Goal: Browse casually

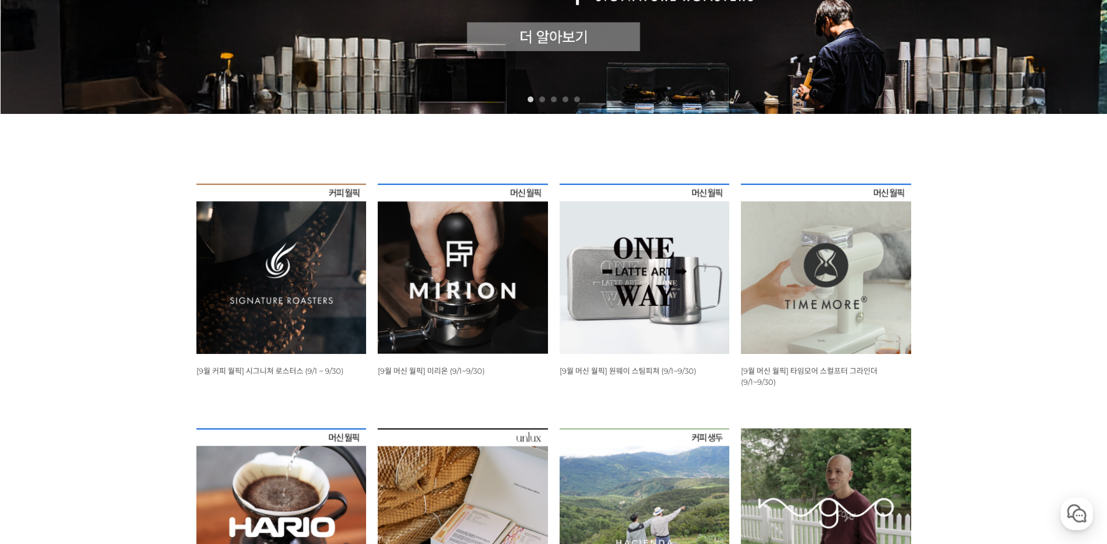
scroll to position [349, 0]
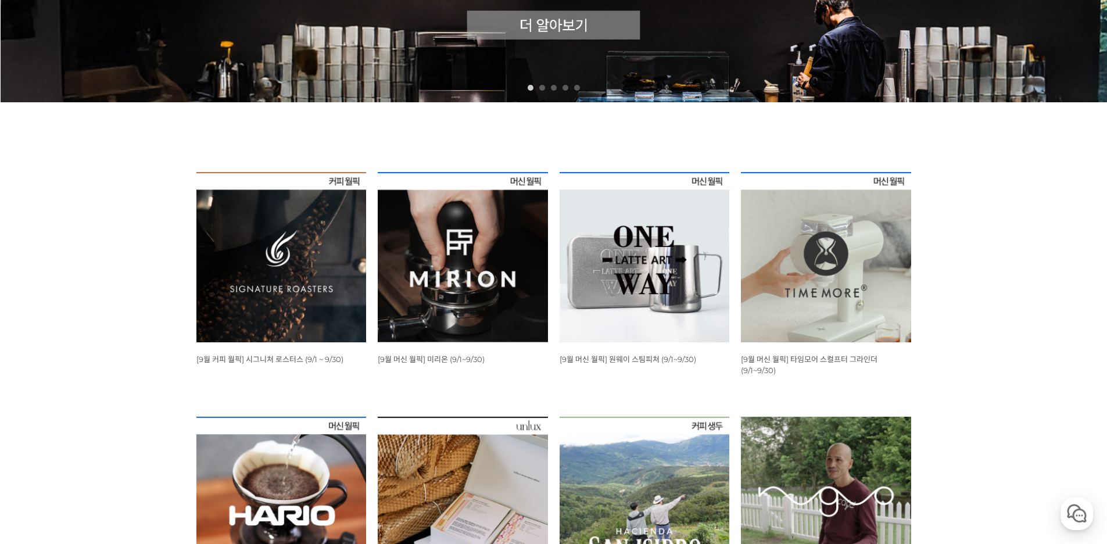
click at [706, 266] on img at bounding box center [644, 257] width 170 height 170
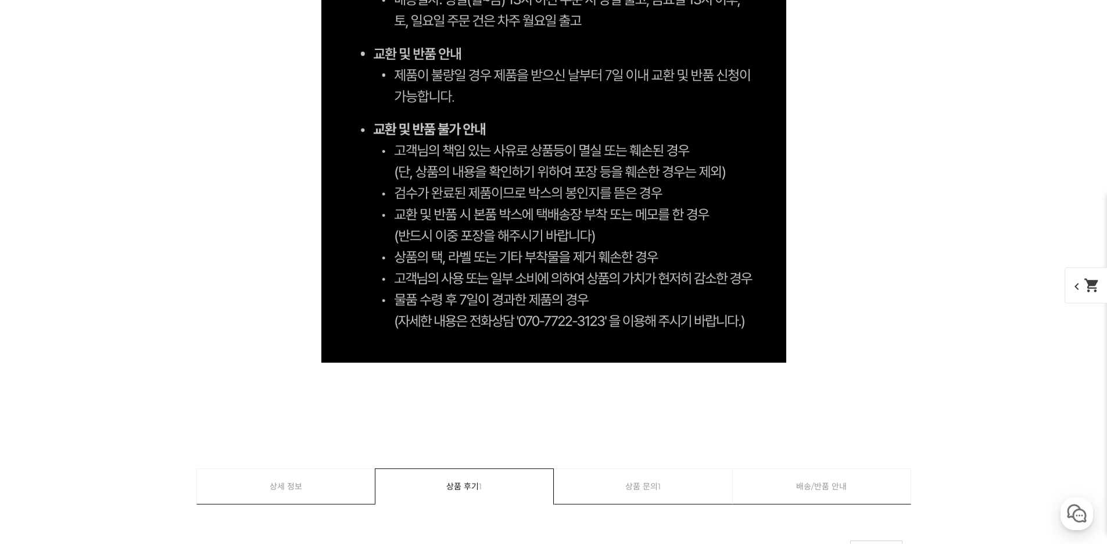
scroll to position [6972, 0]
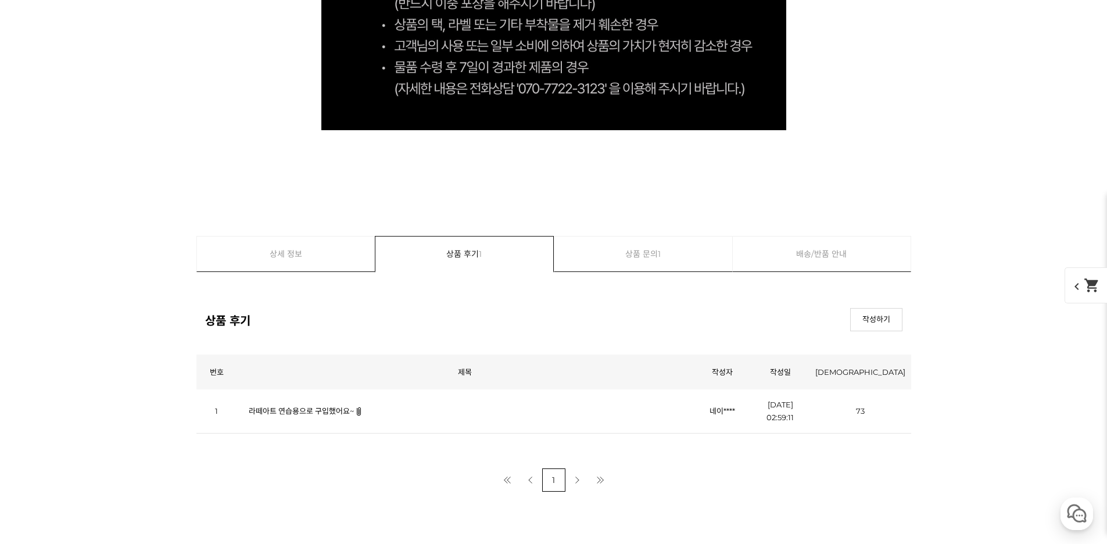
click at [342, 413] on link "라떼아트 연습용으로 구입했어요~" at bounding box center [301, 410] width 105 height 9
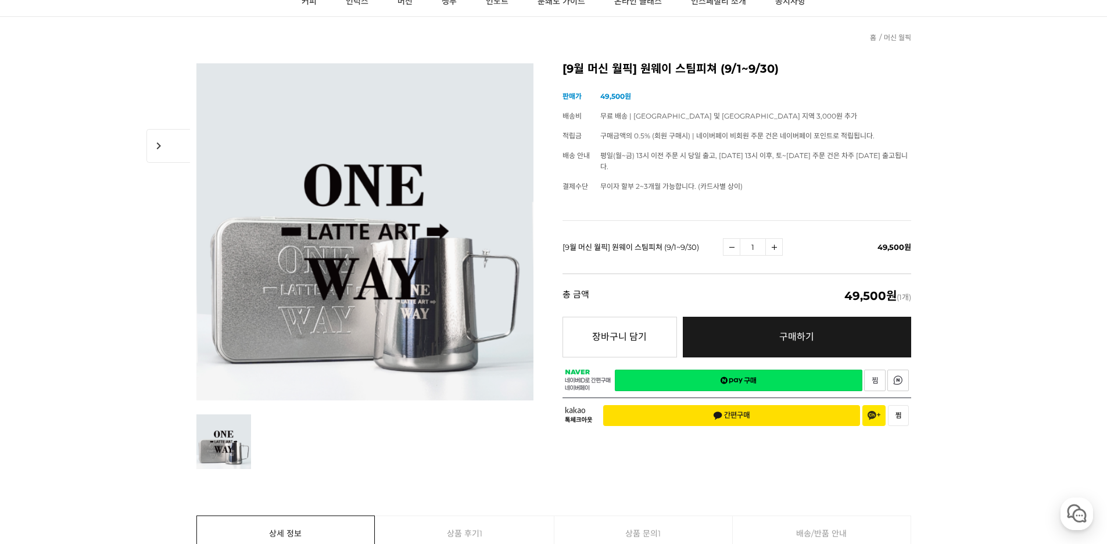
scroll to position [0, 0]
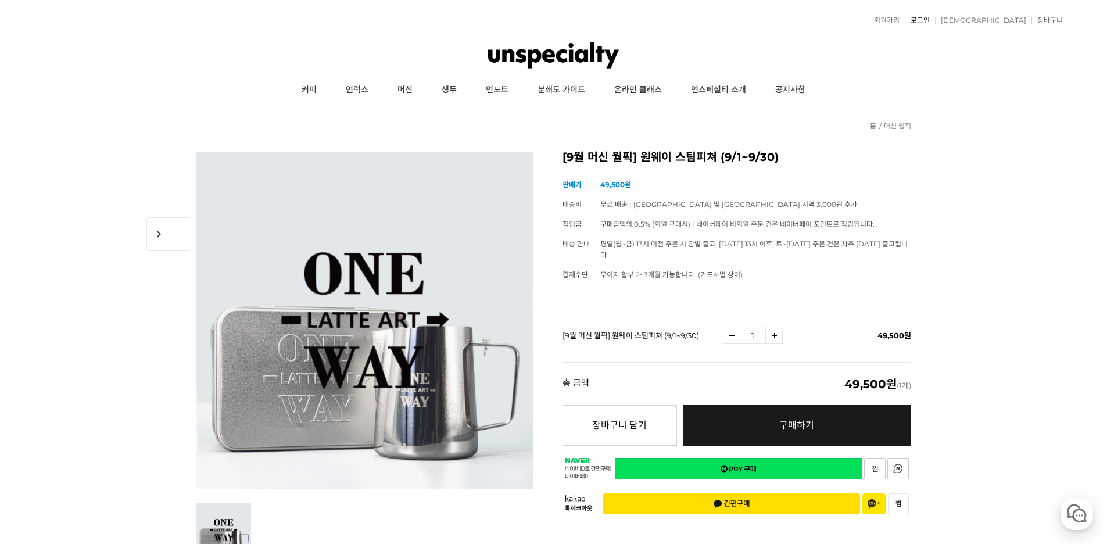
click at [930, 22] on link "로그인" at bounding box center [917, 20] width 25 height 7
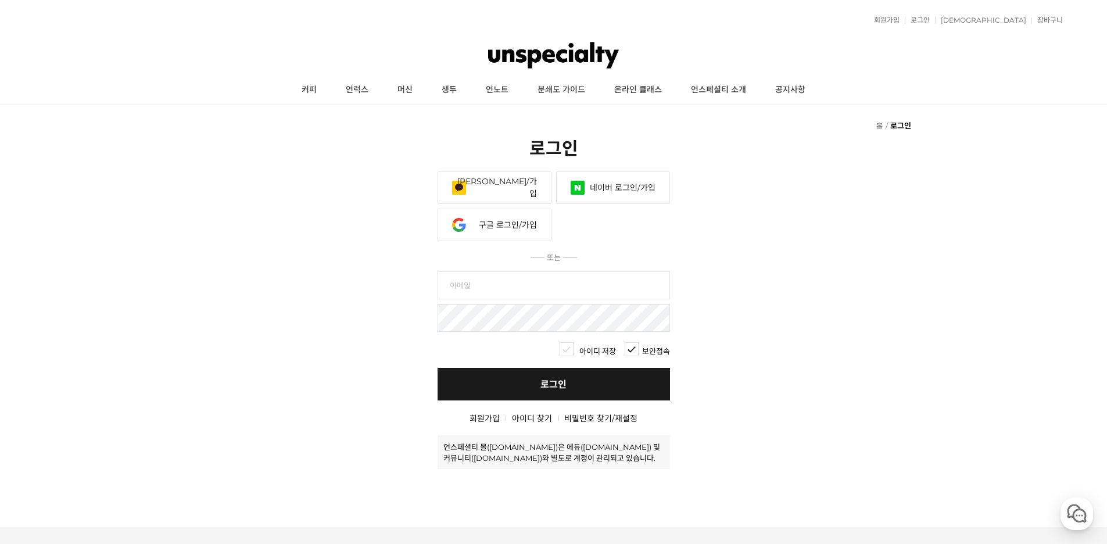
click at [623, 184] on link "네이버 로그인/가입" at bounding box center [613, 187] width 114 height 33
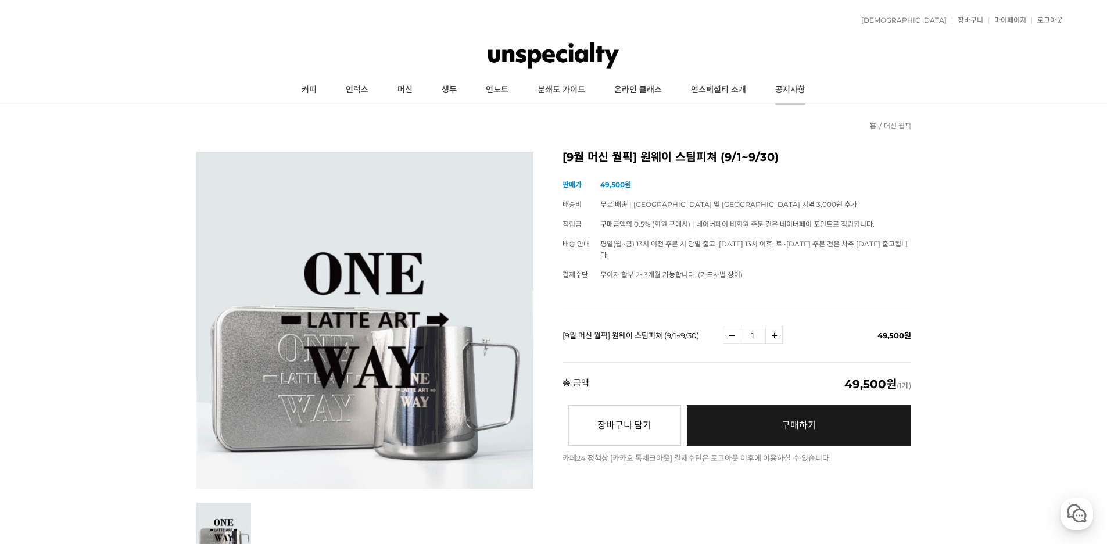
click at [791, 84] on link "공지사항" at bounding box center [789, 90] width 59 height 29
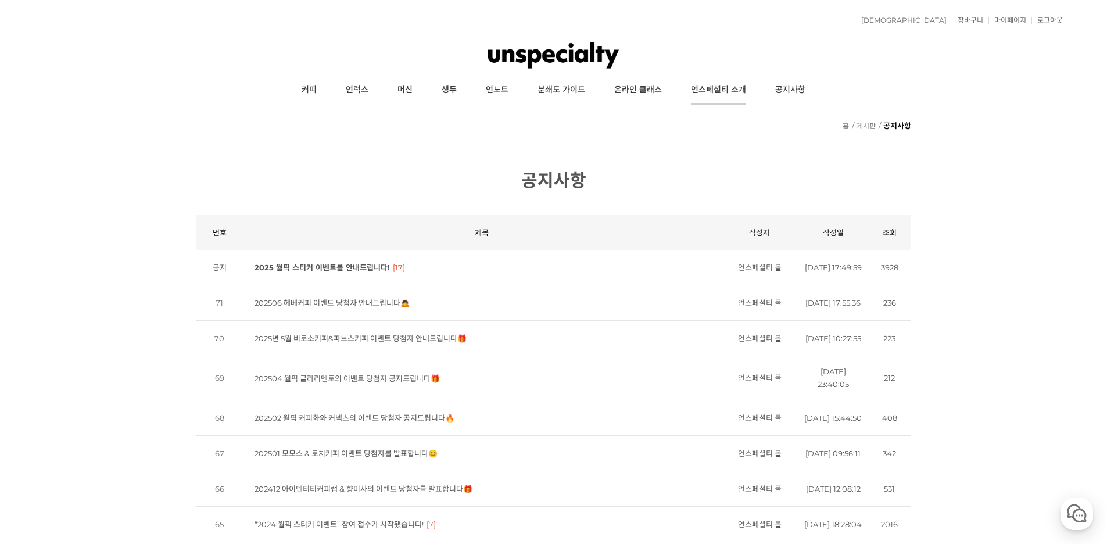
click at [744, 85] on link "언스페셜티 소개" at bounding box center [718, 90] width 84 height 29
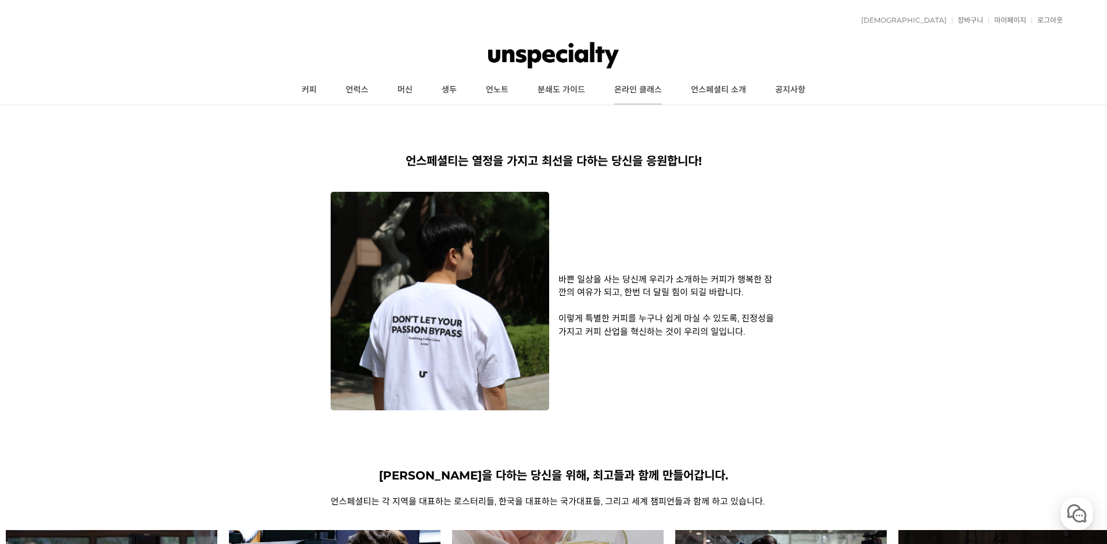
click at [647, 95] on link "온라인 클래스" at bounding box center [638, 90] width 77 height 29
